Goal: Task Accomplishment & Management: Manage account settings

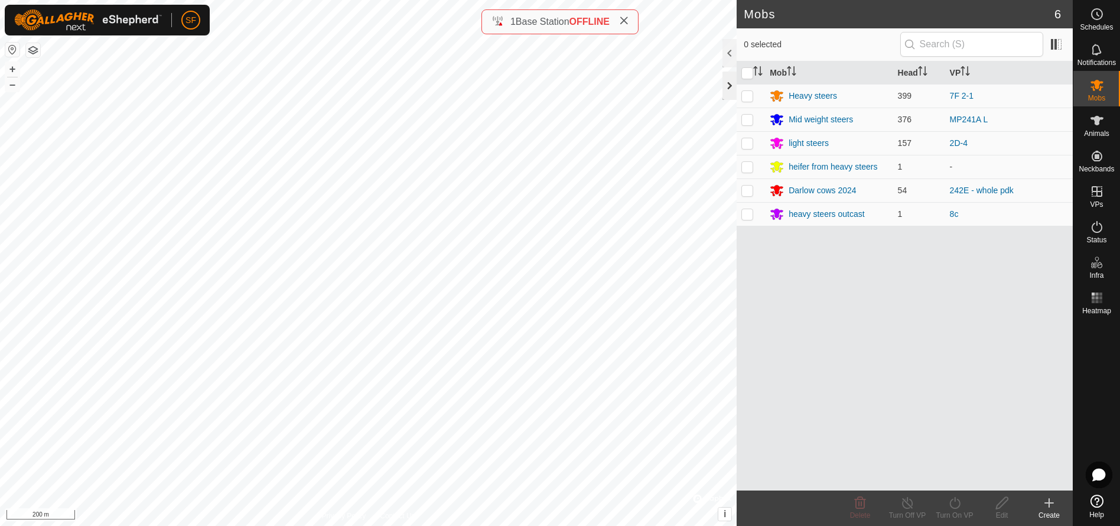
click at [729, 85] on div at bounding box center [729, 85] width 14 height 28
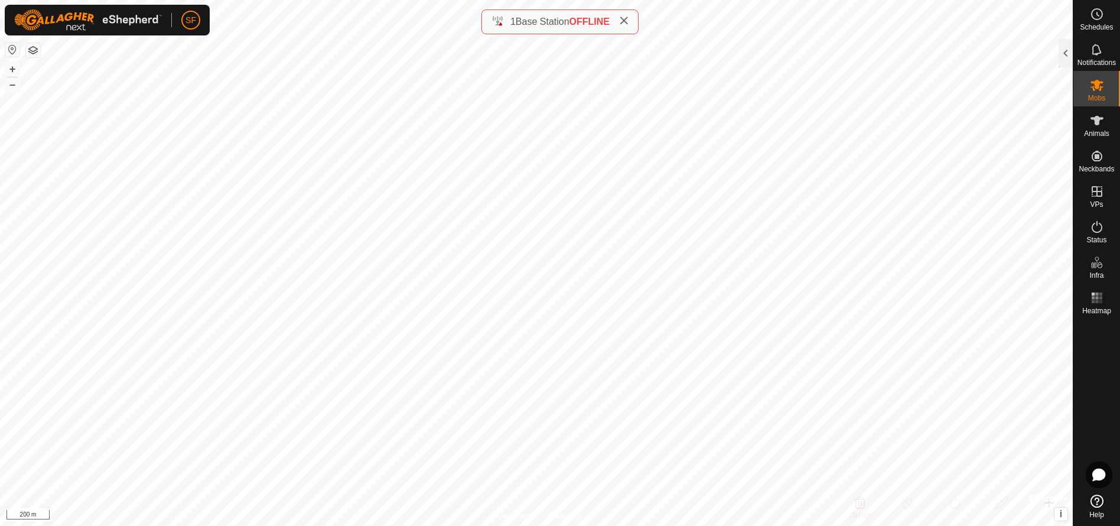
click at [735, 0] on html "SF Schedules Notifications Mobs Animals Neckbands VPs Status Infra Heatmap Help…" at bounding box center [560, 263] width 1120 height 526
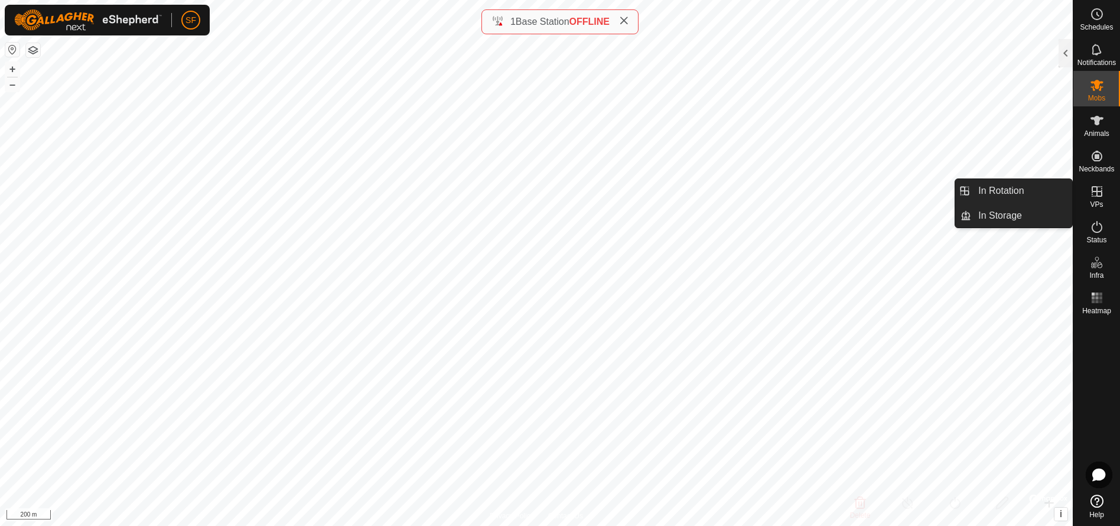
click at [1096, 197] on icon at bounding box center [1096, 191] width 14 height 14
click at [998, 187] on link "In Rotation" at bounding box center [1021, 191] width 101 height 24
click at [995, 183] on link "In Rotation" at bounding box center [1021, 191] width 101 height 24
click at [979, 188] on link "In Rotation" at bounding box center [1021, 191] width 101 height 24
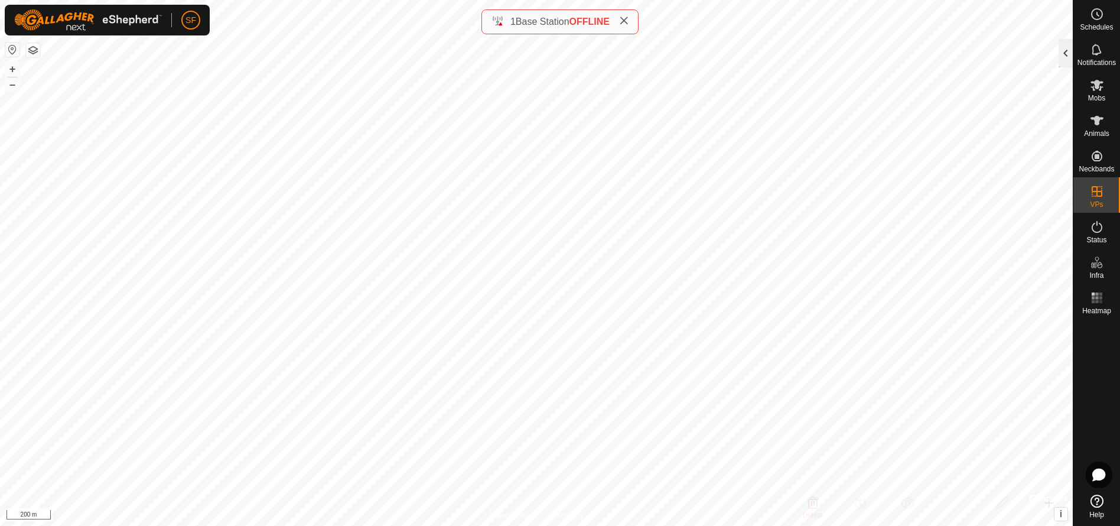
click at [1062, 53] on div at bounding box center [1065, 53] width 14 height 28
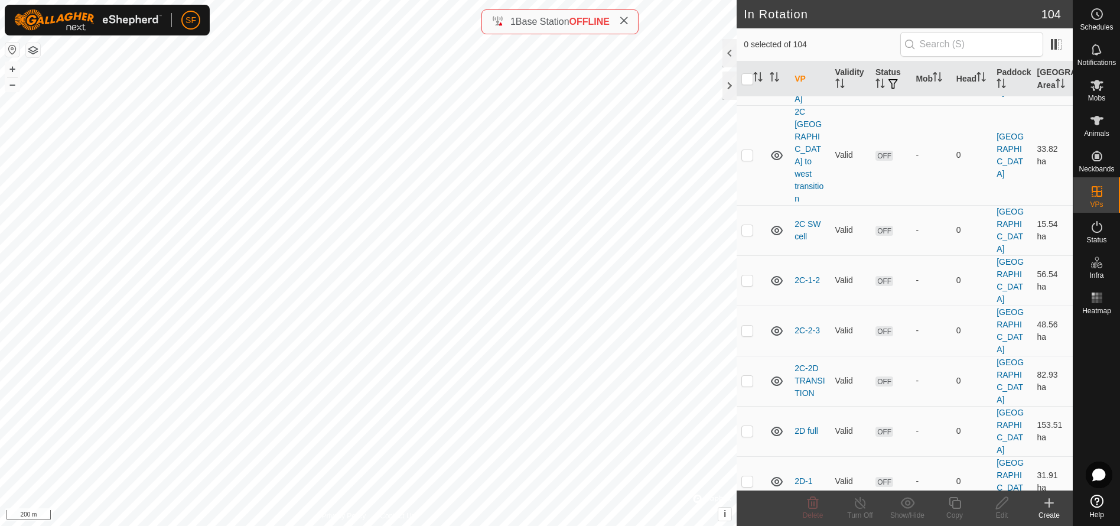
scroll to position [2421, 0]
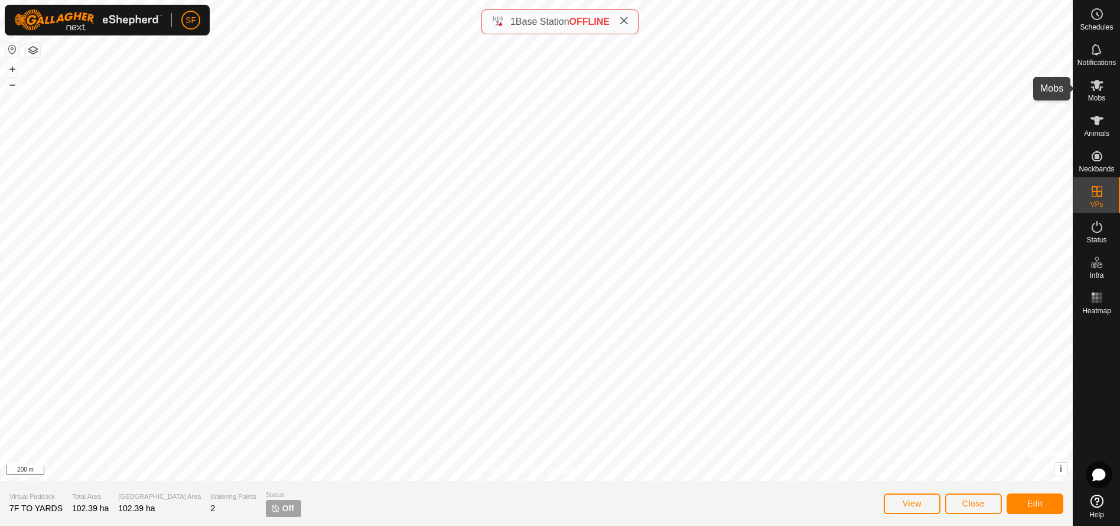
click at [1094, 84] on icon at bounding box center [1096, 85] width 13 height 11
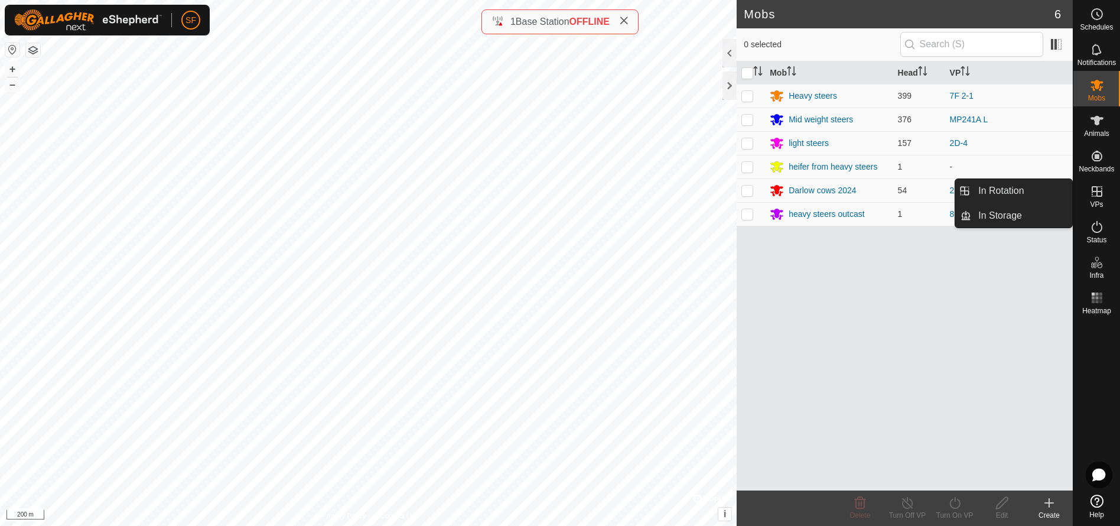
click at [1098, 194] on icon at bounding box center [1096, 191] width 14 height 14
click at [1097, 193] on icon at bounding box center [1096, 191] width 11 height 11
click at [1036, 192] on link "In Rotation" at bounding box center [1021, 191] width 101 height 24
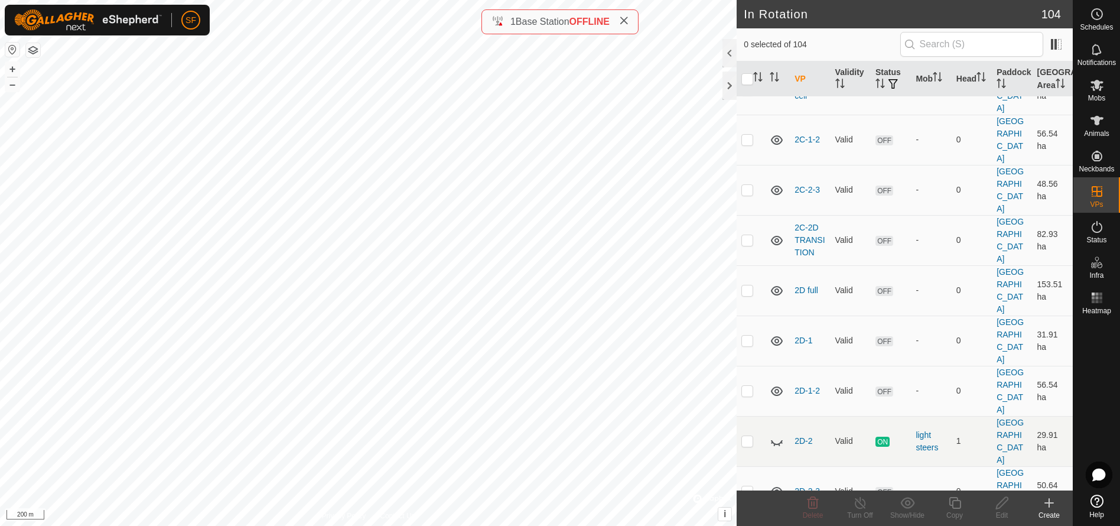
scroll to position [2539, 0]
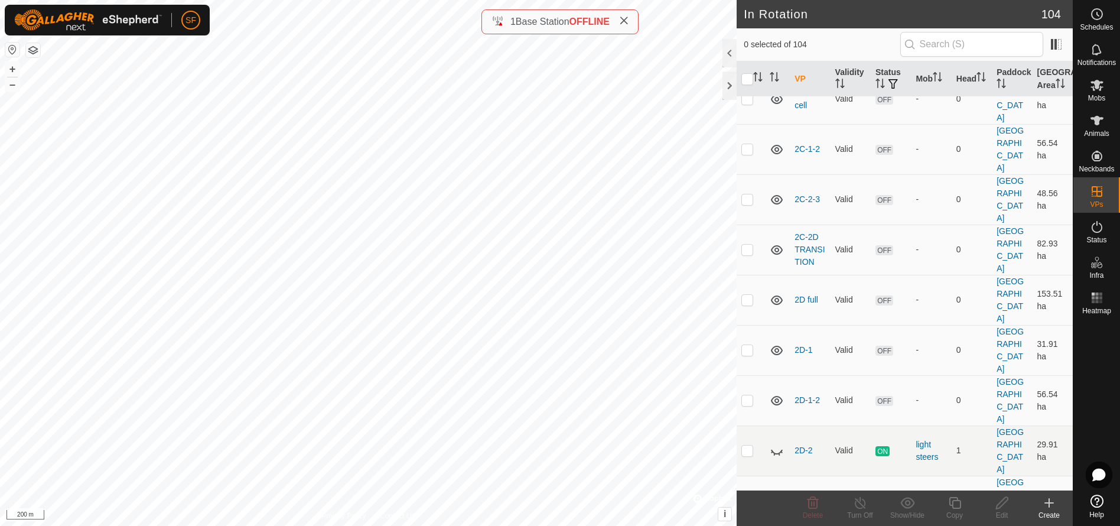
checkbox input "true"
click at [1003, 508] on icon at bounding box center [1001, 502] width 15 height 14
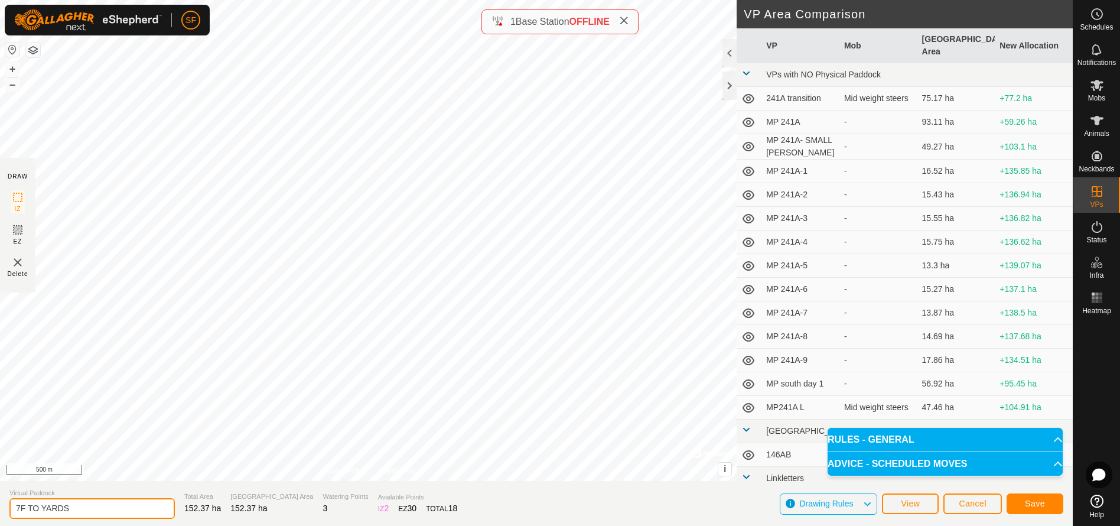
click at [94, 510] on input "7F TO YARDS" at bounding box center [91, 508] width 165 height 21
type input "7F TO YARDS TO 8C and 2F"
click at [1033, 501] on span "Save" at bounding box center [1035, 502] width 20 height 9
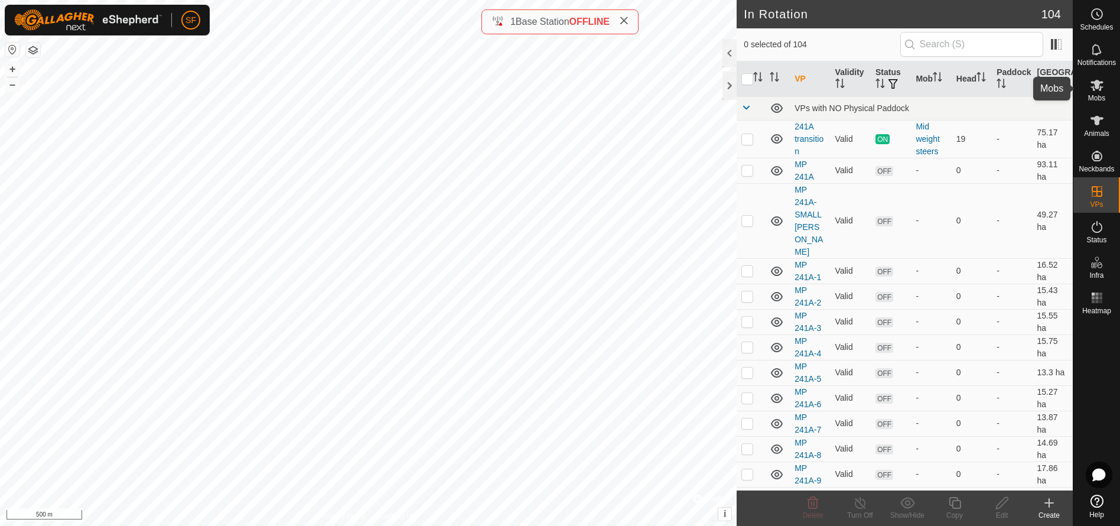
click at [1095, 91] on icon at bounding box center [1096, 85] width 14 height 14
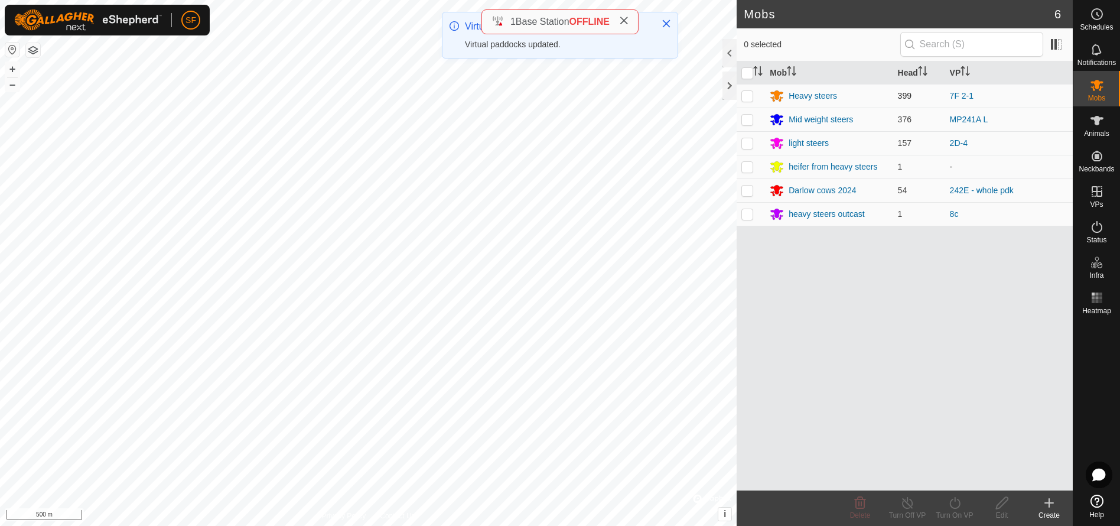
click at [749, 94] on p-checkbox at bounding box center [747, 95] width 12 height 9
checkbox input "true"
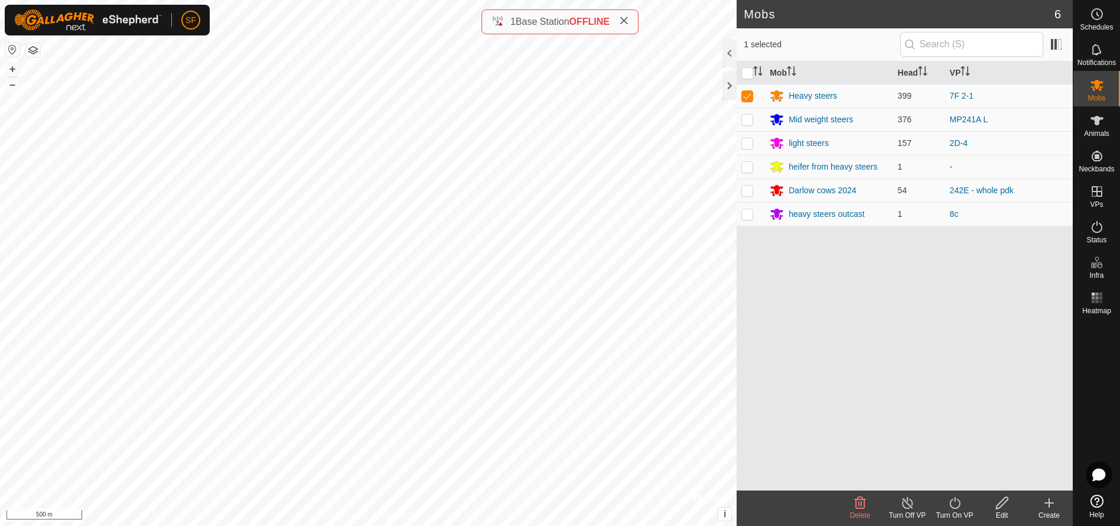
click at [903, 501] on icon at bounding box center [907, 502] width 15 height 14
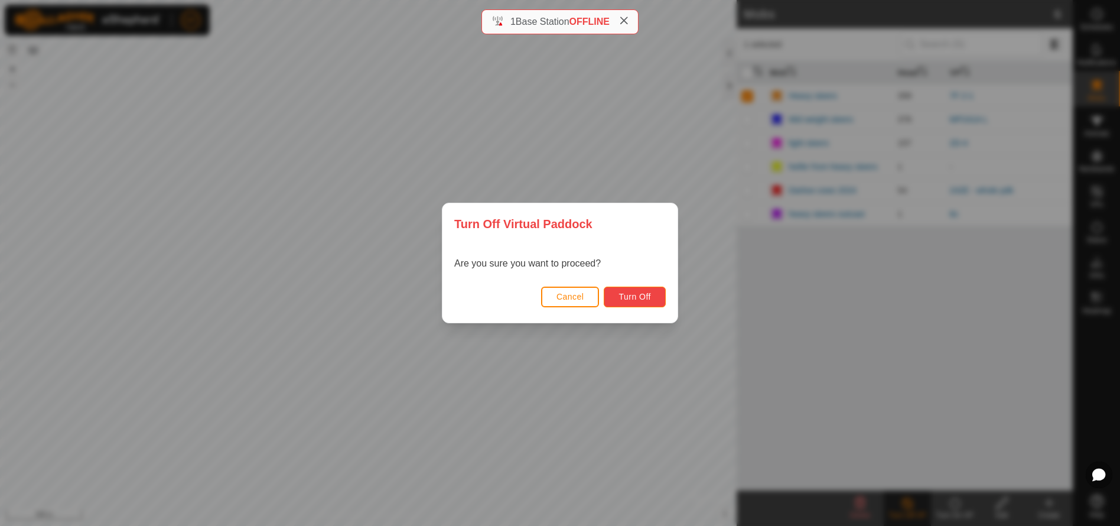
click at [629, 295] on span "Turn Off" at bounding box center [634, 296] width 32 height 9
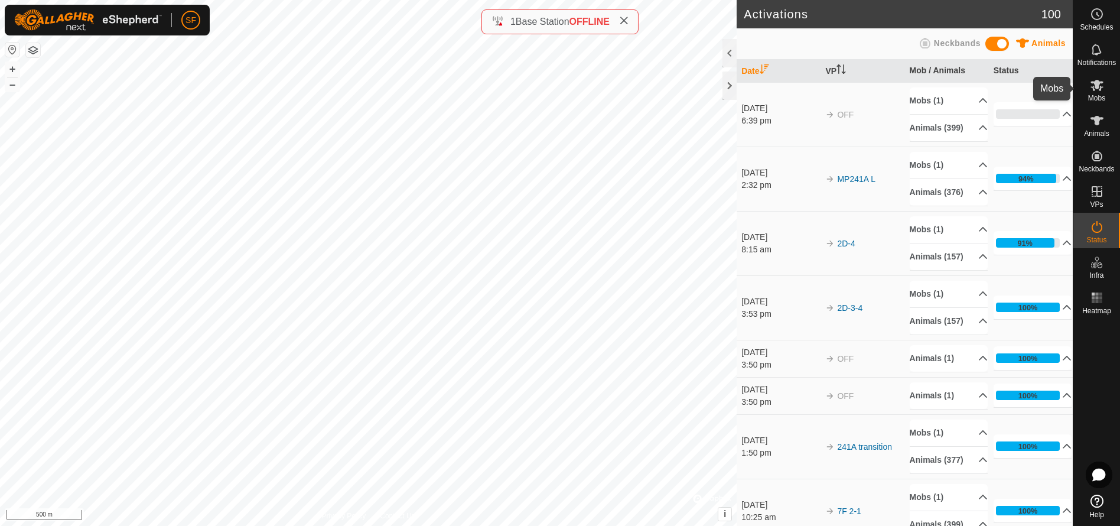
click at [1095, 91] on icon at bounding box center [1096, 85] width 14 height 14
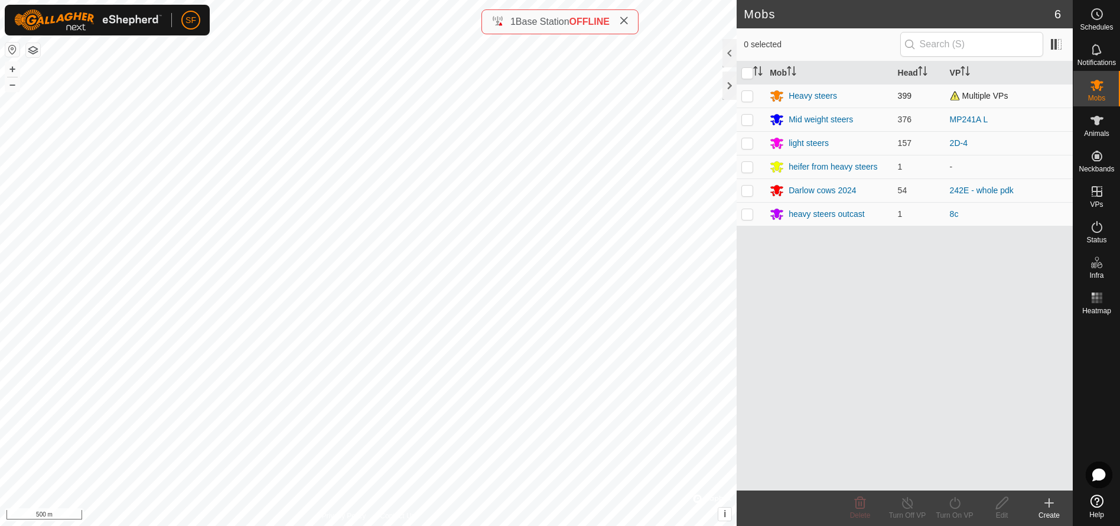
click at [748, 94] on p-checkbox at bounding box center [747, 95] width 12 height 9
checkbox input "true"
click at [952, 500] on icon at bounding box center [954, 503] width 11 height 12
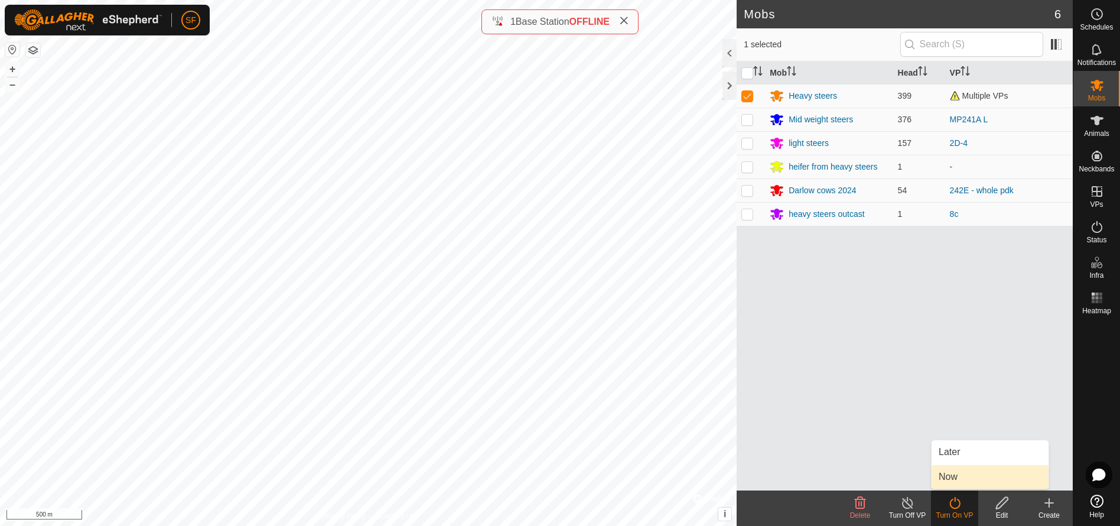
click at [952, 475] on link "Now" at bounding box center [989, 477] width 117 height 24
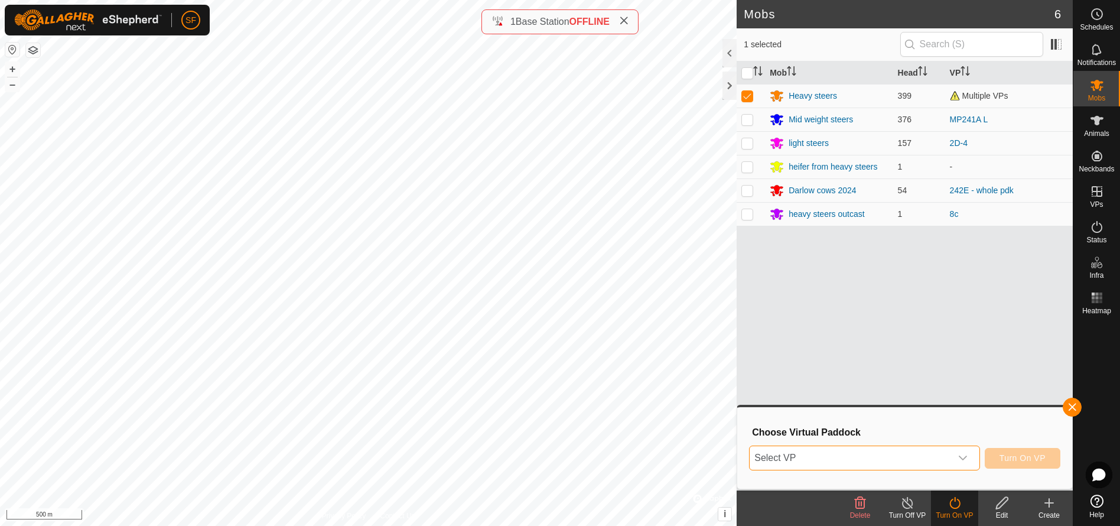
click at [856, 454] on span "Select VP" at bounding box center [849, 458] width 201 height 24
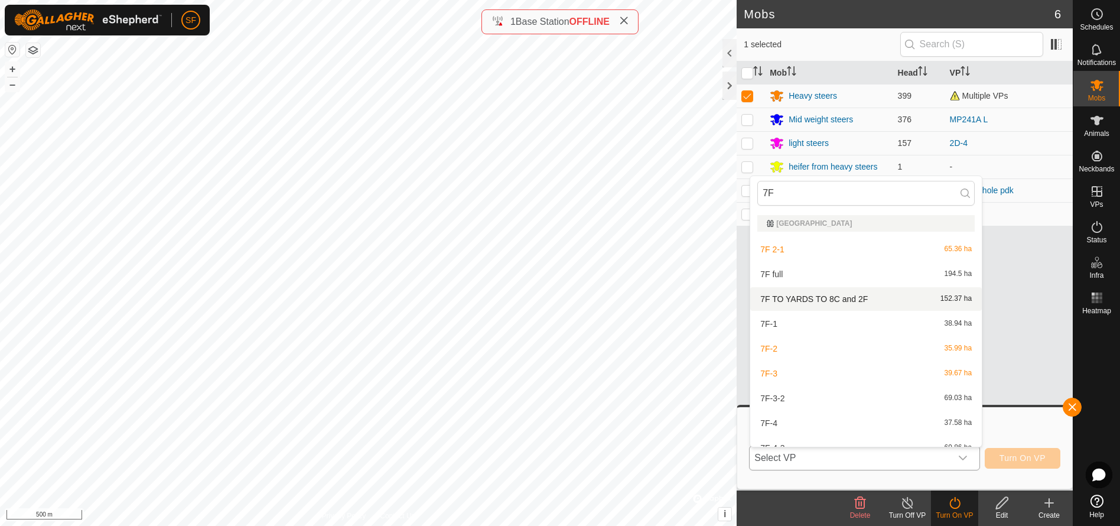
type input "7F"
click at [807, 296] on li "7F TO YARDS TO 8C and 2F 152.37 ha" at bounding box center [865, 299] width 231 height 24
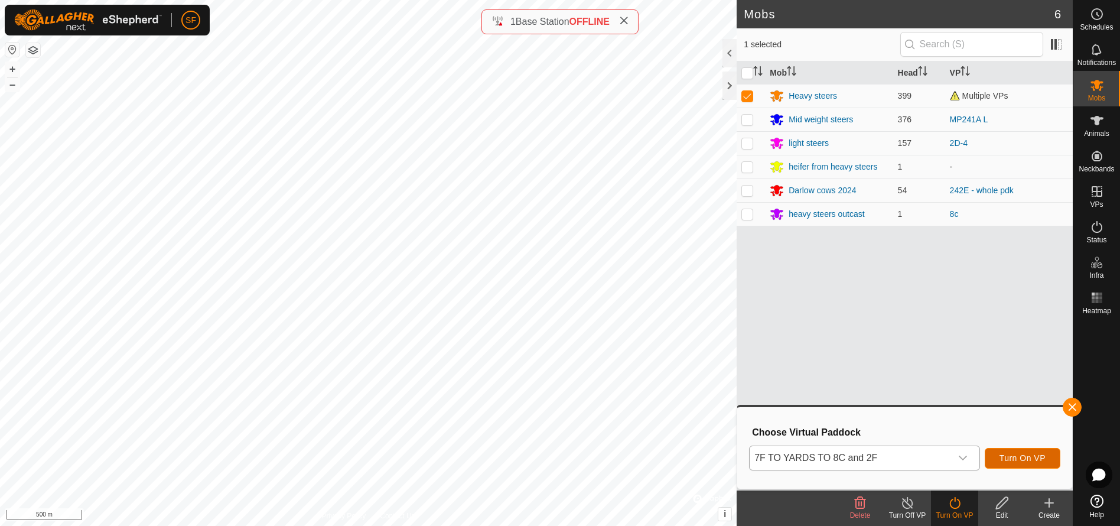
click at [1016, 456] on span "Turn On VP" at bounding box center [1022, 457] width 46 height 9
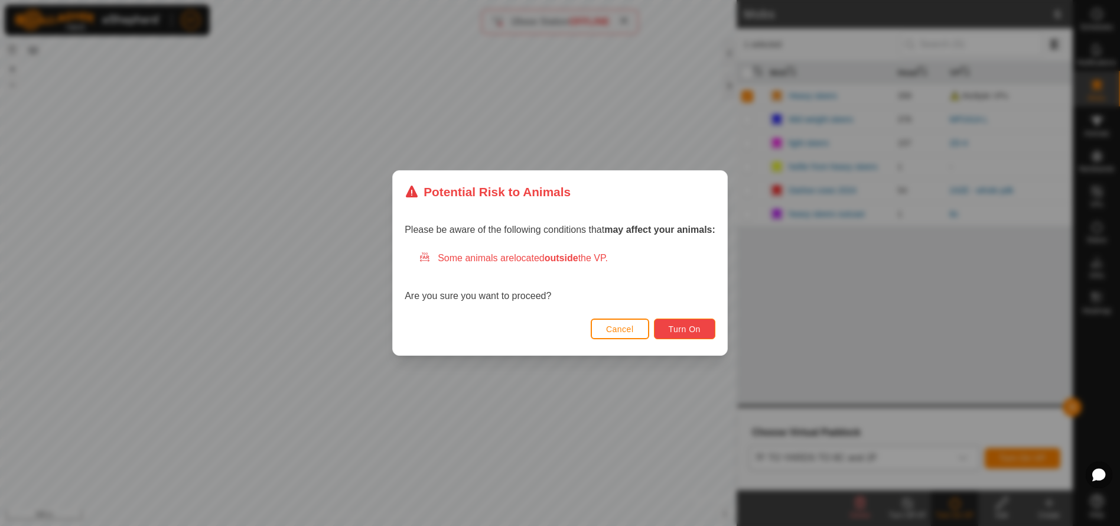
click at [676, 329] on span "Turn On" at bounding box center [684, 328] width 32 height 9
